Goal: Task Accomplishment & Management: Use online tool/utility

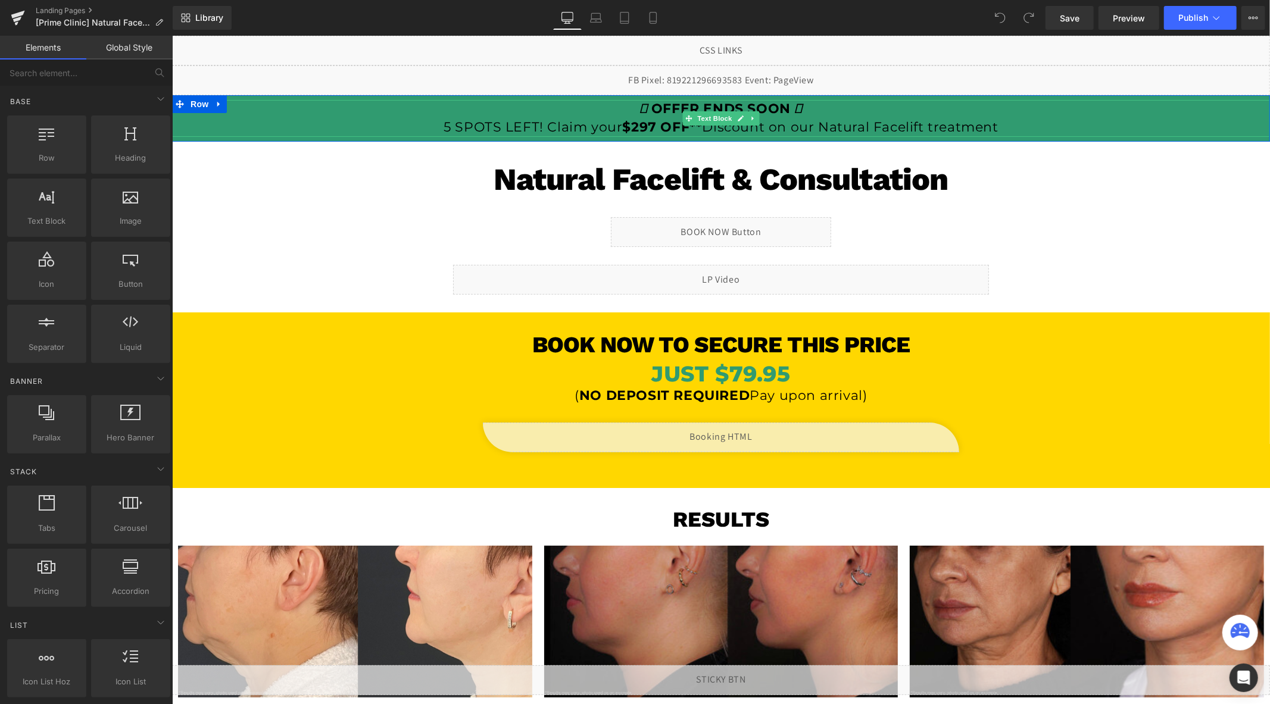
click at [675, 126] on strong "$297 OFF**" at bounding box center [662, 126] width 80 height 16
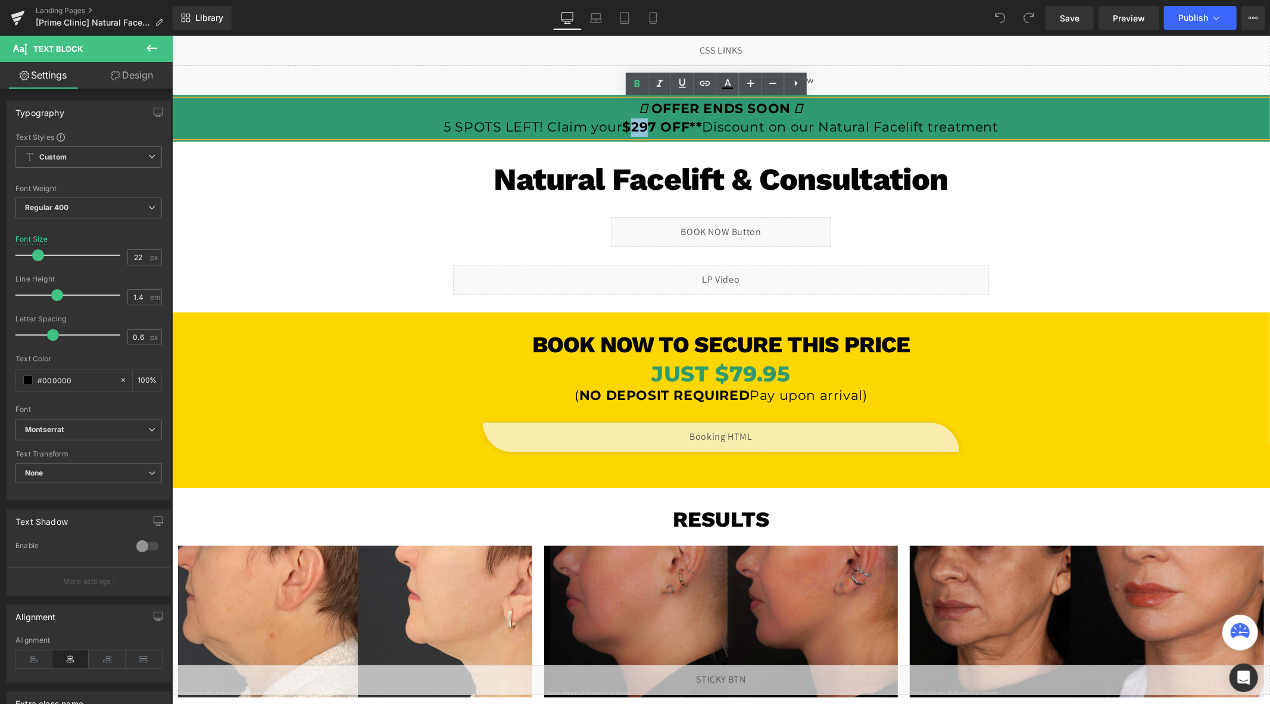
drag, startPoint x: 645, startPoint y: 127, endPoint x: 629, endPoint y: 129, distance: 16.1
click at [629, 129] on strong "$297 OFF**" at bounding box center [662, 126] width 80 height 16
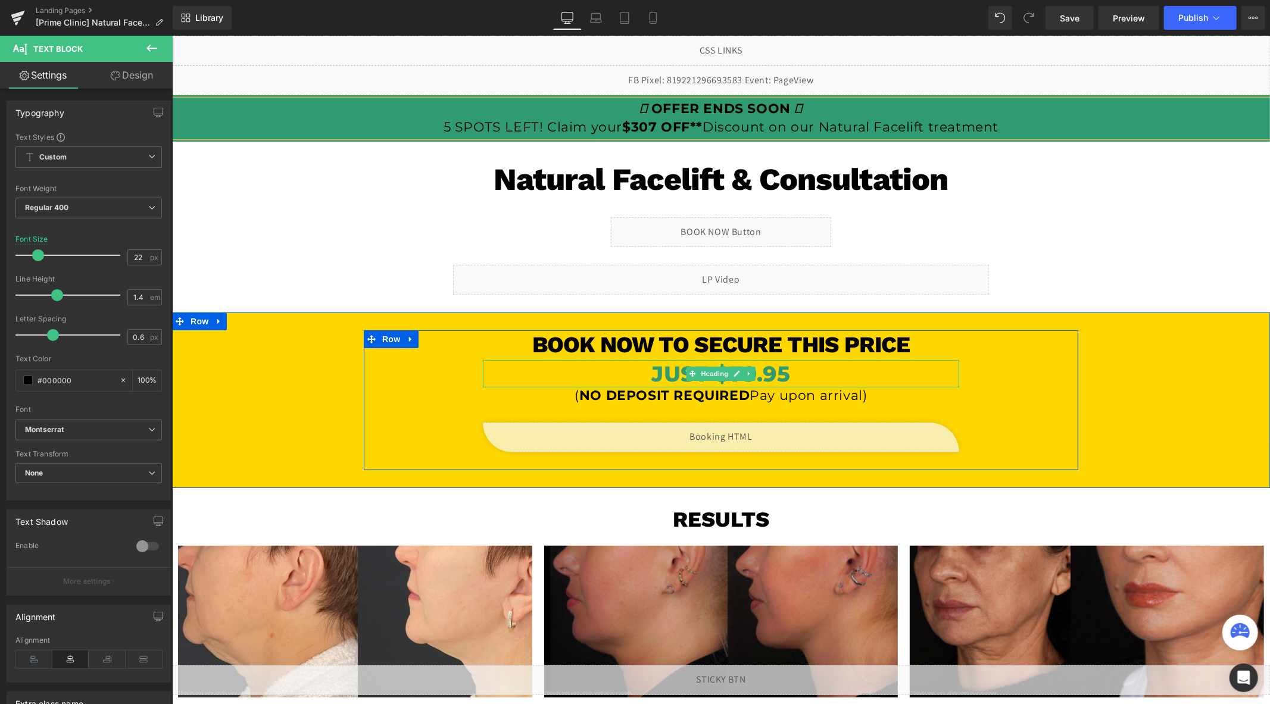
click at [803, 383] on h1 "JUST $79.95" at bounding box center [720, 374] width 476 height 28
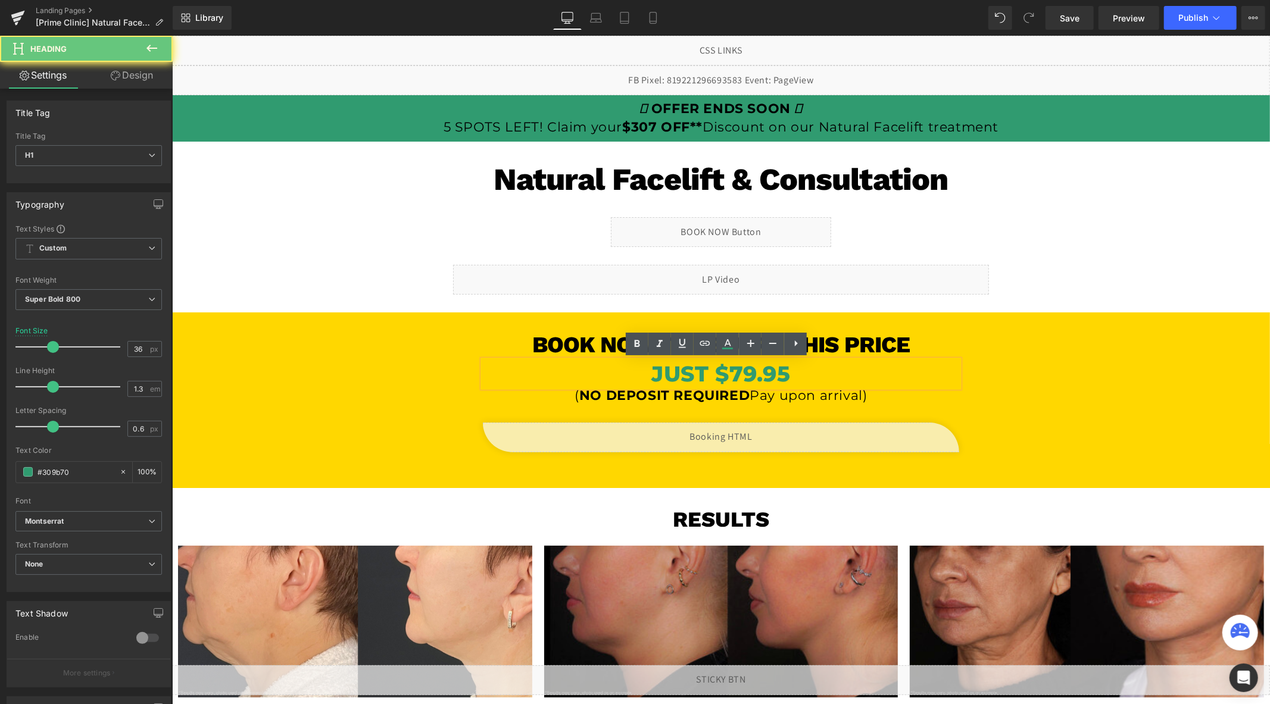
click at [735, 374] on h1 "JUST $79.95" at bounding box center [720, 374] width 476 height 28
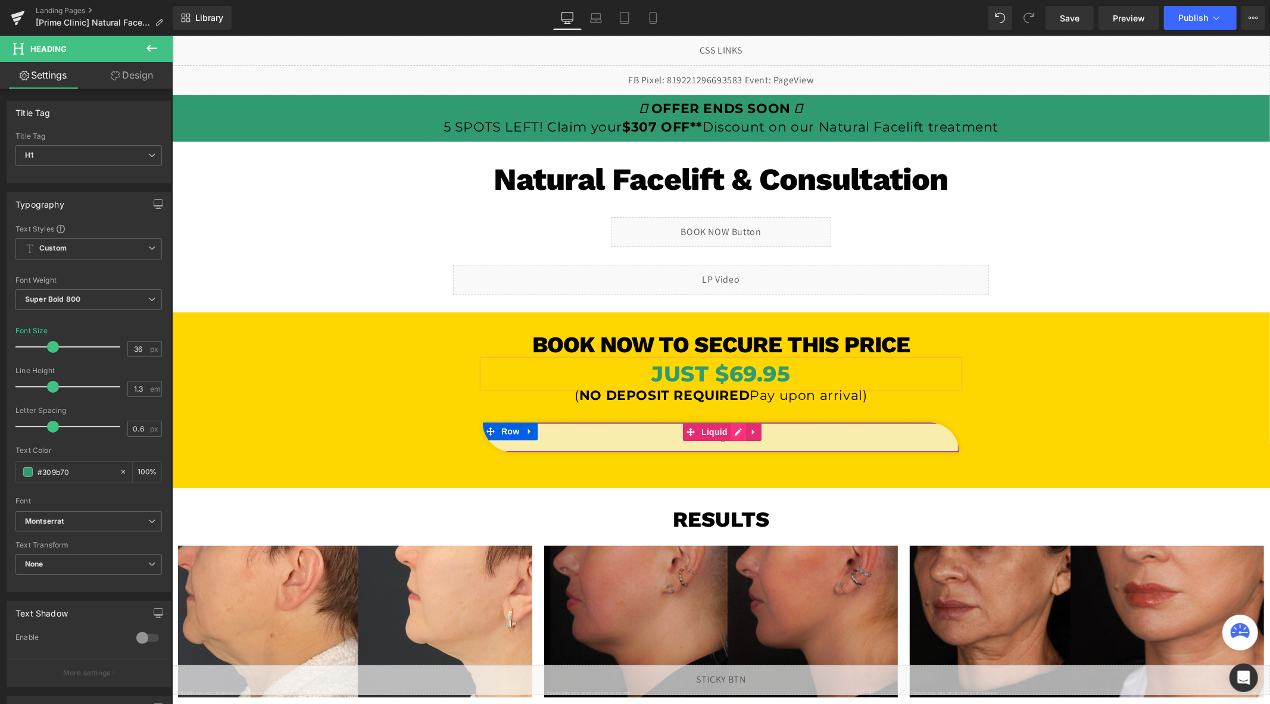
click at [732, 431] on div "Liquid" at bounding box center [720, 437] width 476 height 30
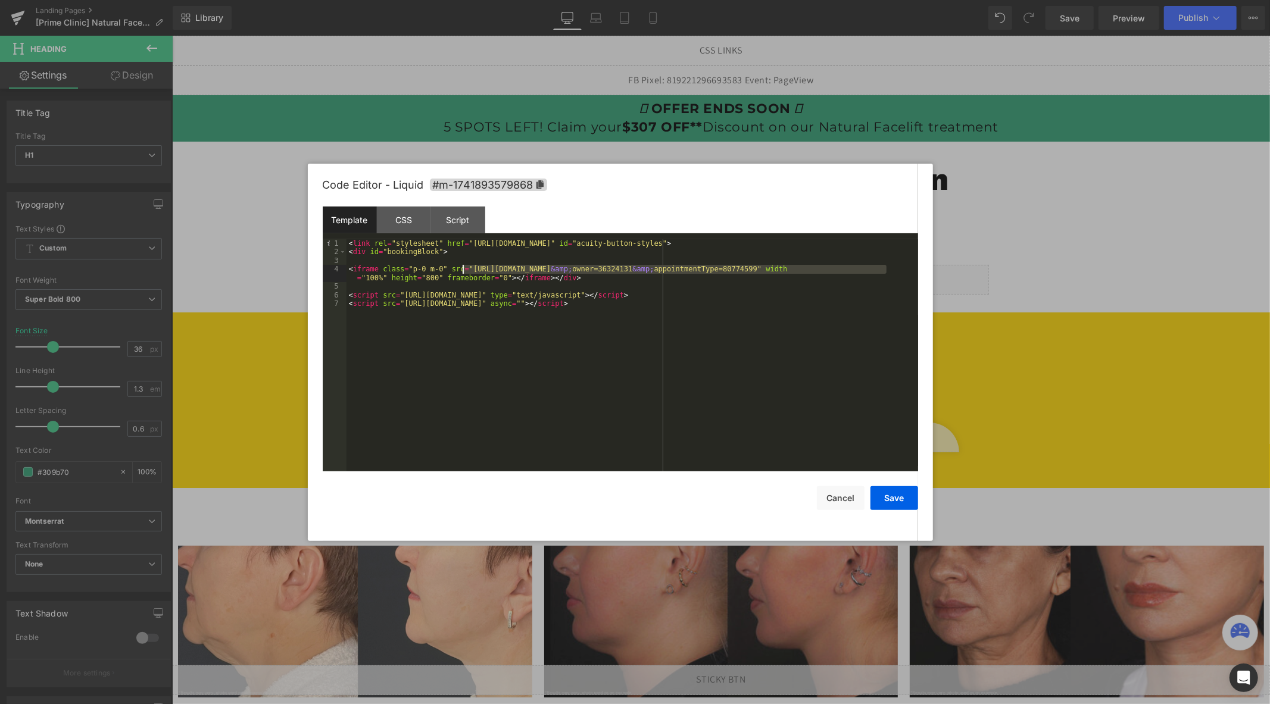
drag, startPoint x: 886, startPoint y: 270, endPoint x: 463, endPoint y: 269, distance: 423.3
click at [463, 269] on div "< link rel = "stylesheet" href = "[URL][DOMAIN_NAME]" id = "acuity-button-style…" at bounding box center [632, 363] width 572 height 249
click at [904, 501] on button "Save" at bounding box center [894, 498] width 48 height 24
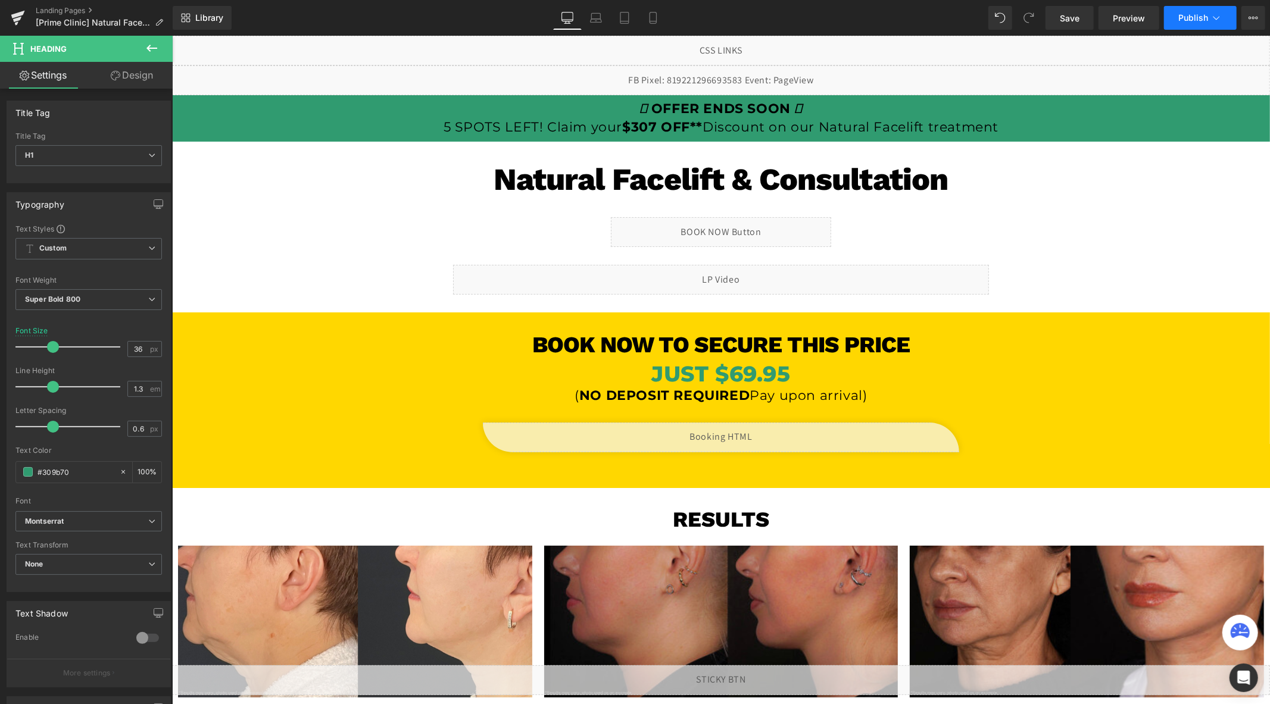
click at [1192, 18] on span "Publish" at bounding box center [1193, 18] width 30 height 10
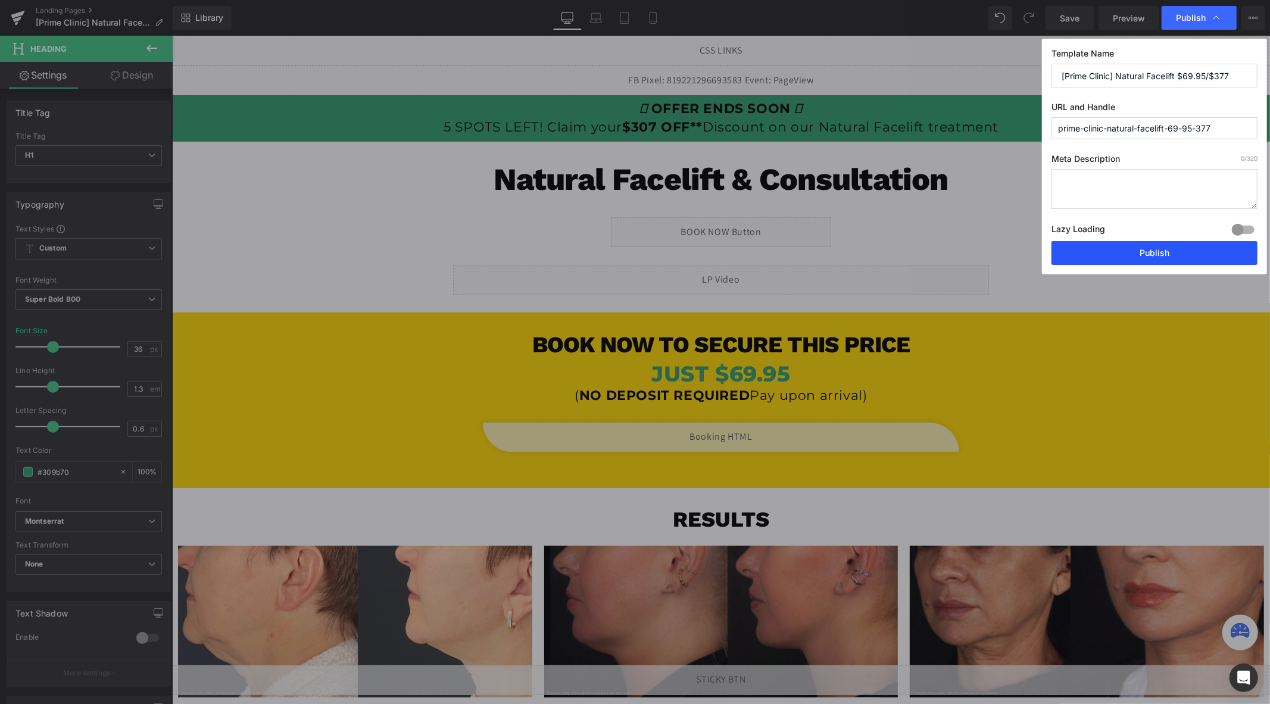
drag, startPoint x: 1131, startPoint y: 251, endPoint x: 469, endPoint y: 121, distance: 675.3
click at [1131, 251] on button "Publish" at bounding box center [1154, 253] width 206 height 24
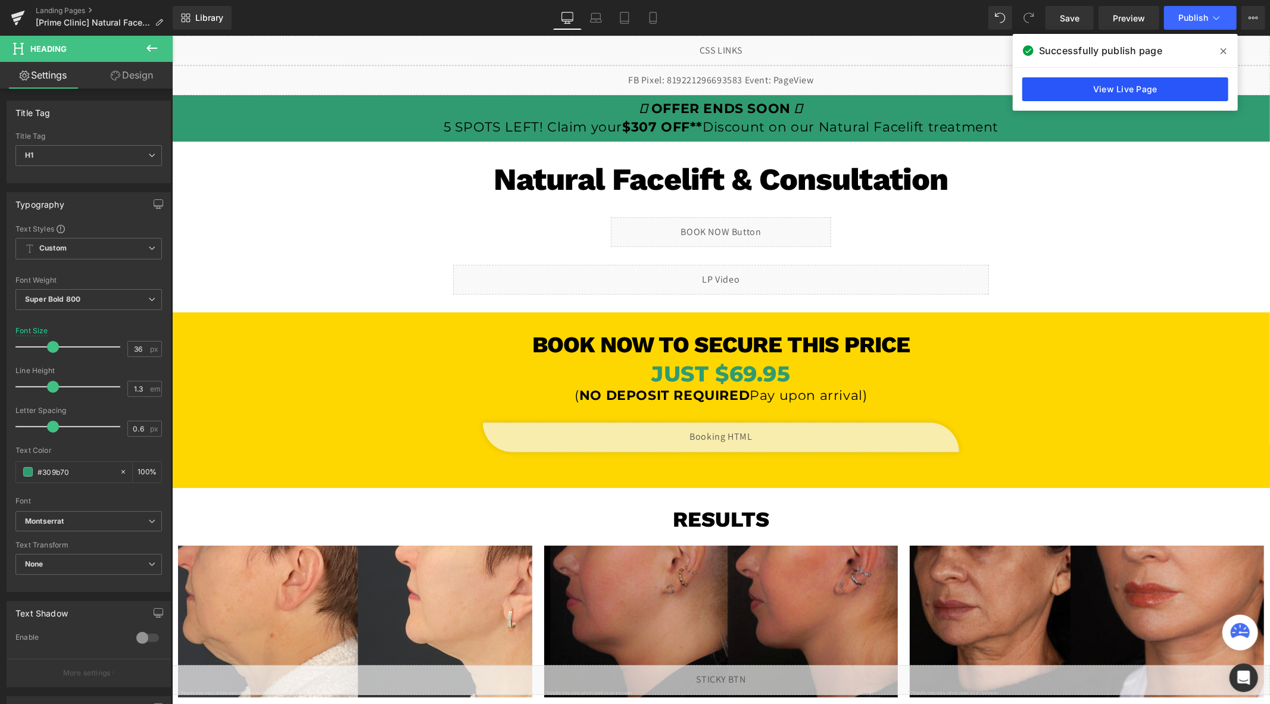
click at [1117, 90] on link "View Live Page" at bounding box center [1125, 89] width 206 height 24
